Goal: Information Seeking & Learning: Find specific fact

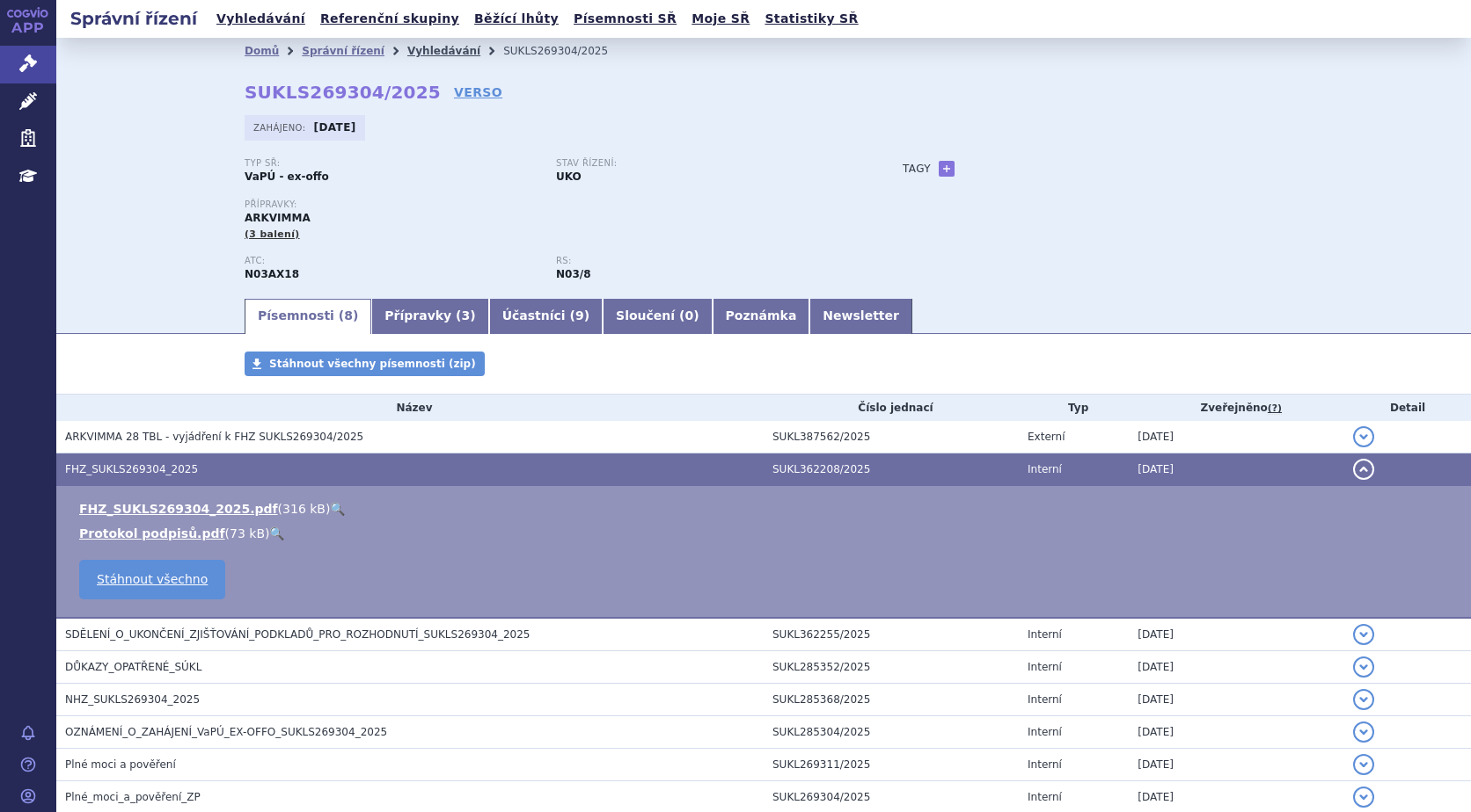
click at [423, 53] on link "Vyhledávání" at bounding box center [443, 51] width 73 height 13
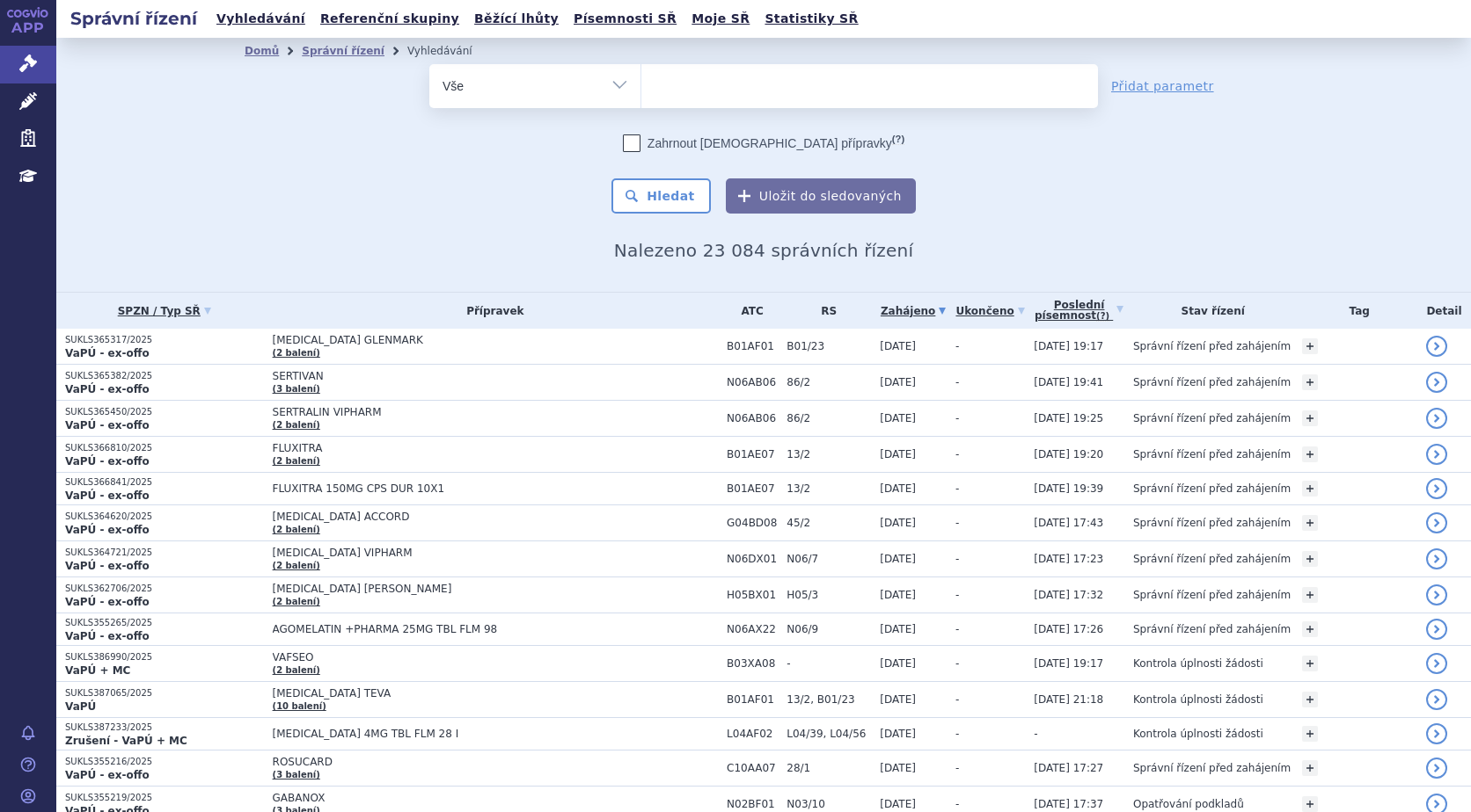
click at [669, 79] on ul at bounding box center [870, 83] width 457 height 37
click at [641, 79] on select at bounding box center [640, 85] width 1 height 44
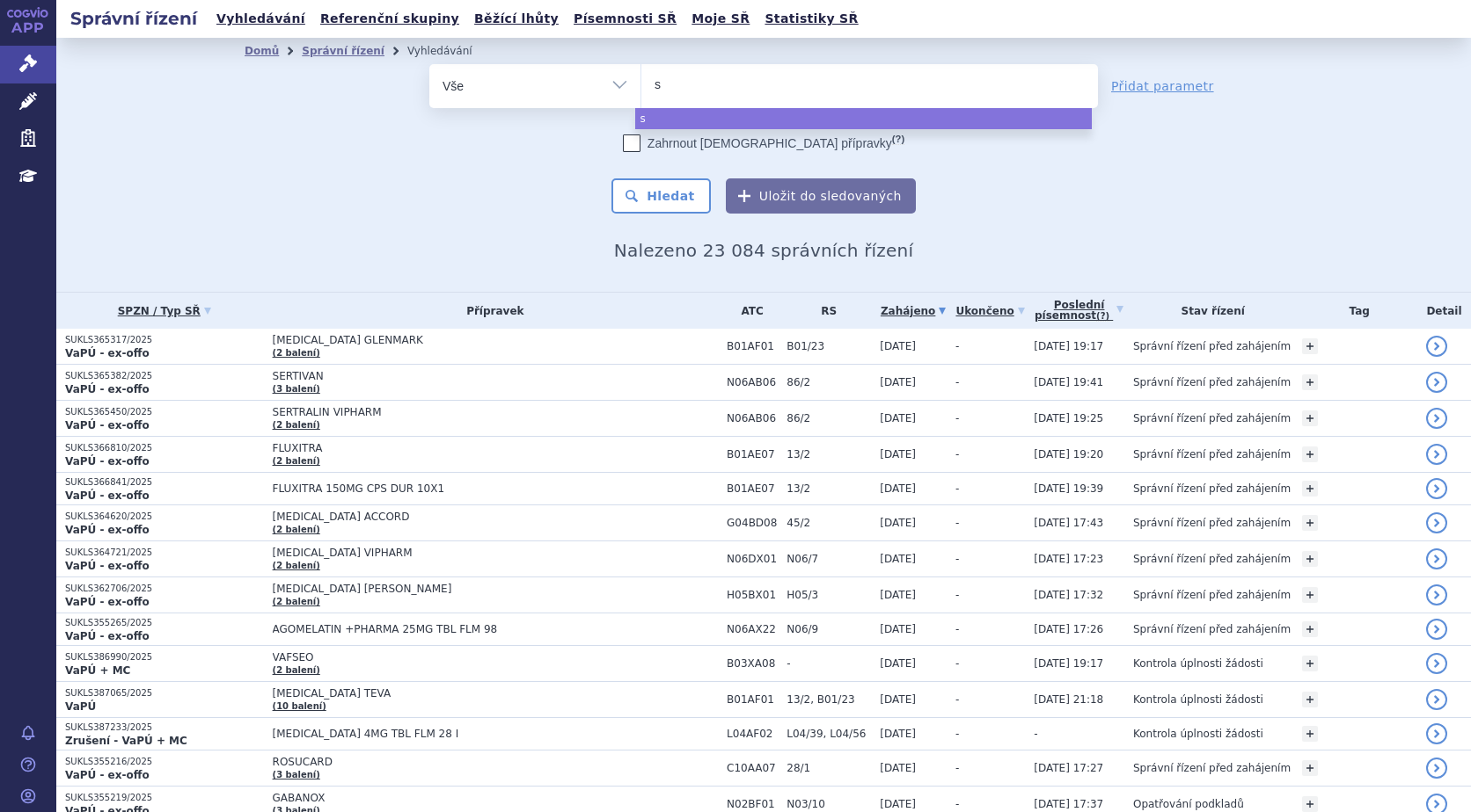
type input "si"
type input "sia"
type input "sial"
type input "sialan"
type input "sialana"
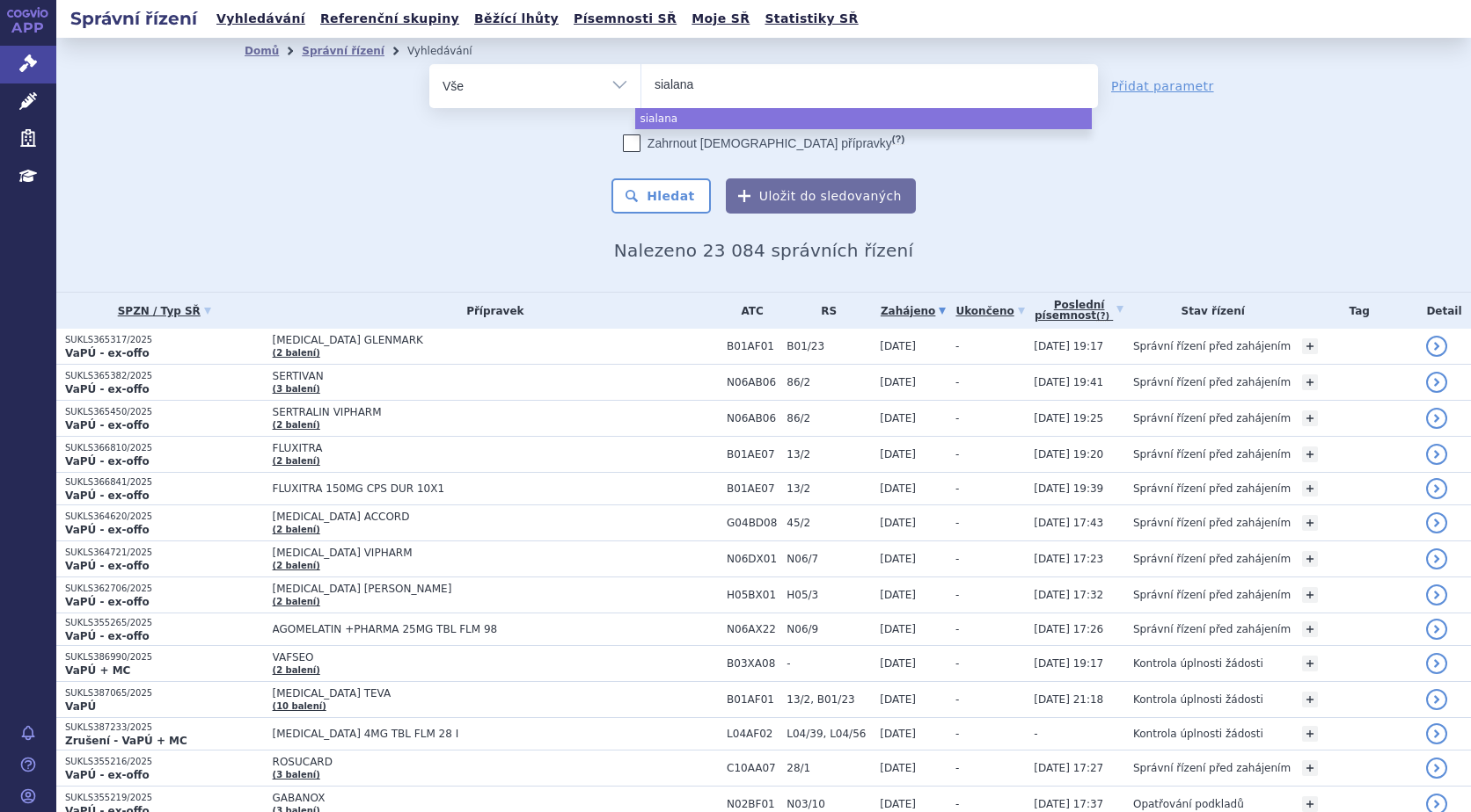
type input "sialanar"
select select "sialanar"
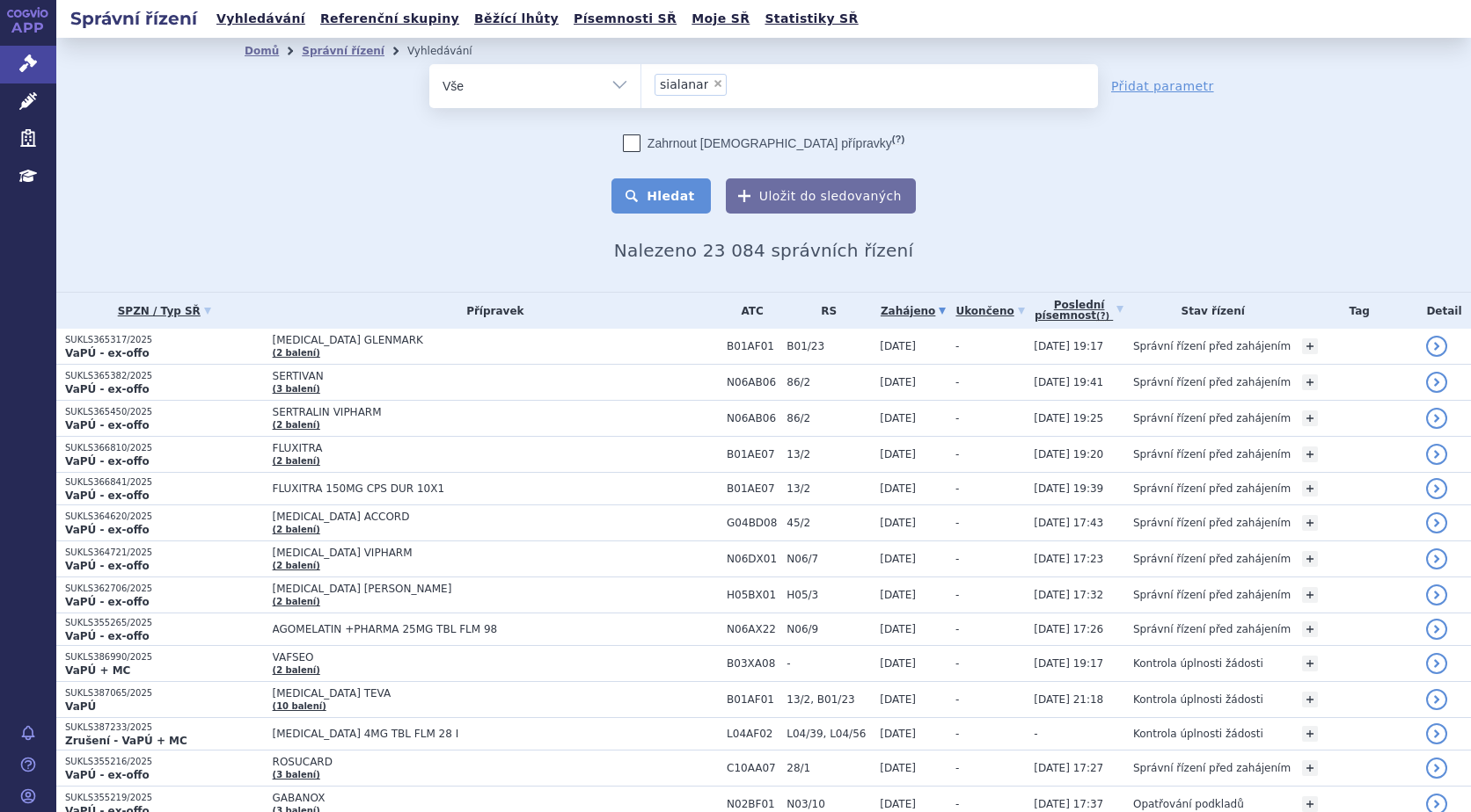
click at [653, 206] on button "Hledat" at bounding box center [661, 196] width 99 height 35
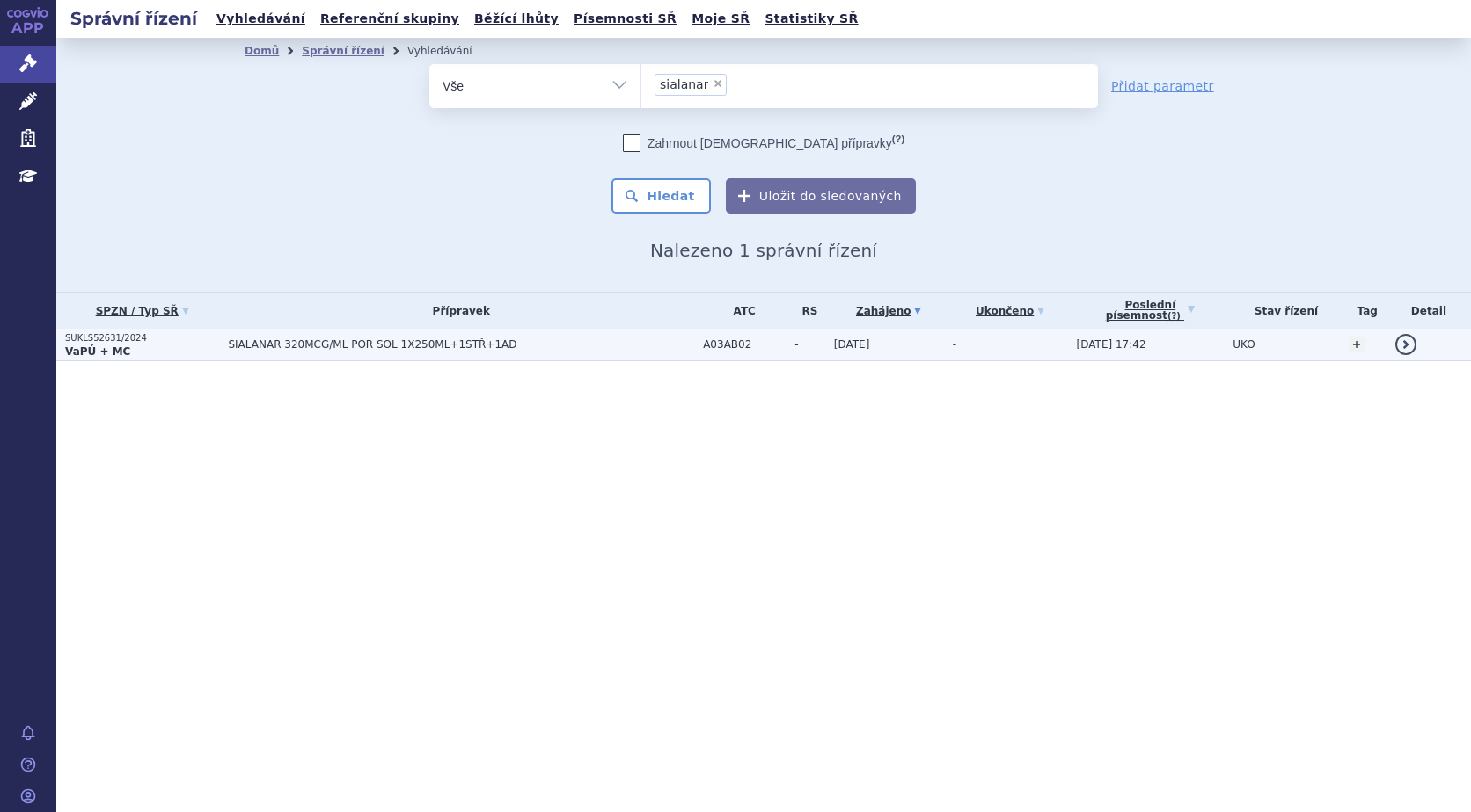
click at [329, 339] on span "SIALANAR 320MCG/ML POR SOL 1X250ML+1STŘ+1AD" at bounding box center [447, 345] width 440 height 13
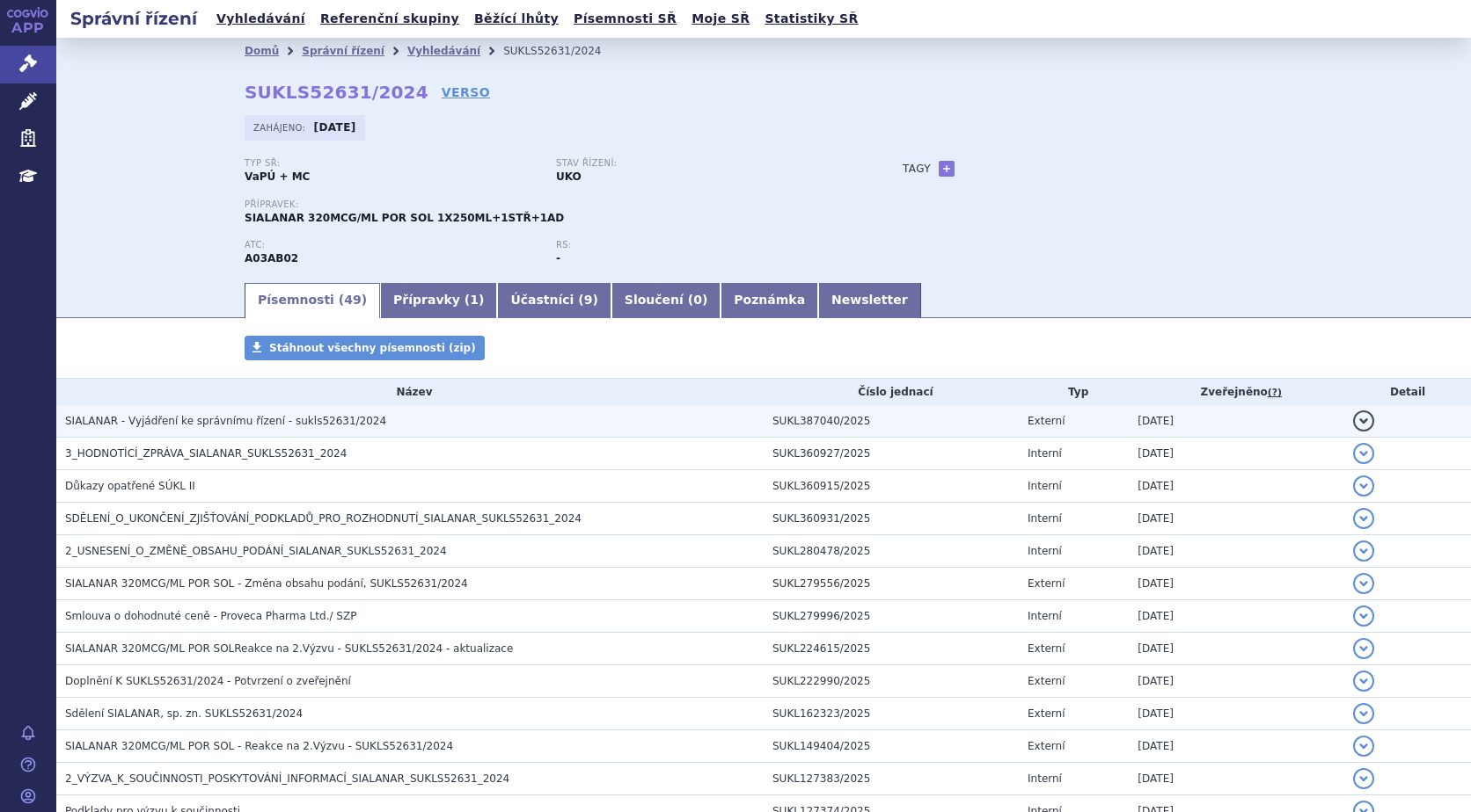
click at [232, 416] on span "SIALANAR - Vyjádření ke správnímu řízení - sukls52631/2024" at bounding box center [225, 421] width 321 height 13
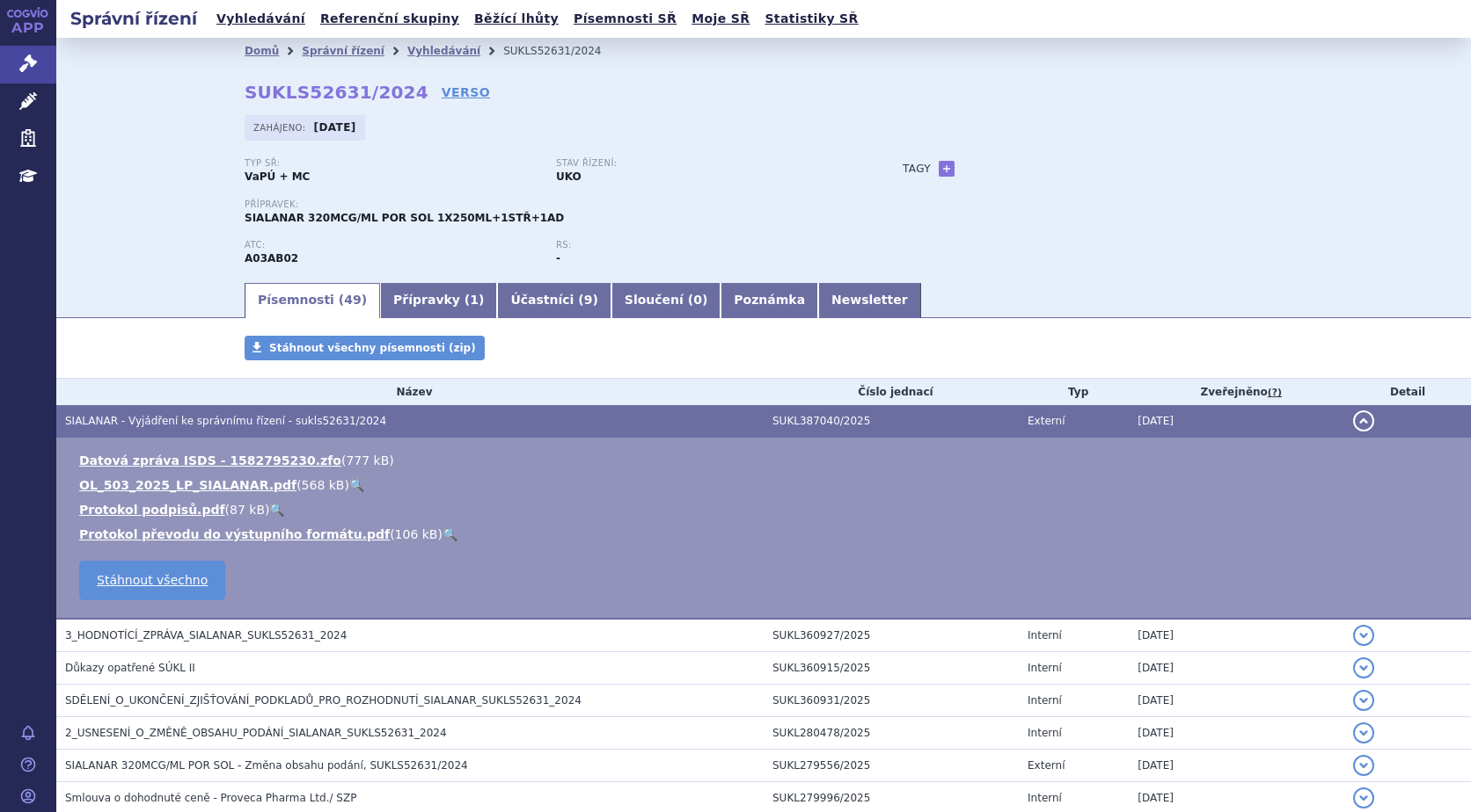
click at [349, 484] on link "🔍" at bounding box center [356, 485] width 15 height 14
